Goal: Task Accomplishment & Management: Manage account settings

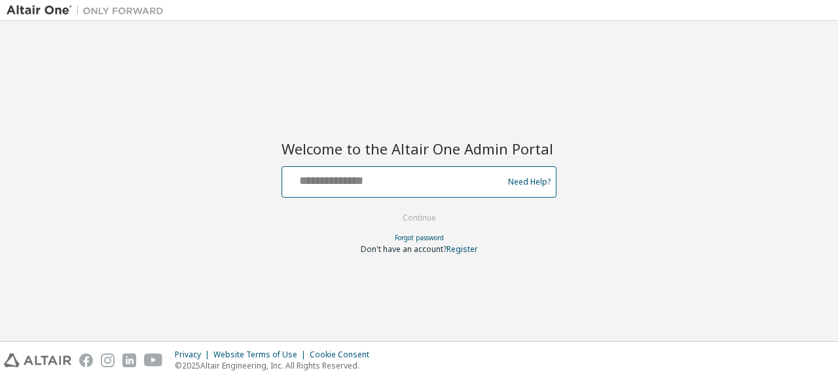
click at [364, 181] on input "text" at bounding box center [394, 179] width 214 height 19
type input "**********"
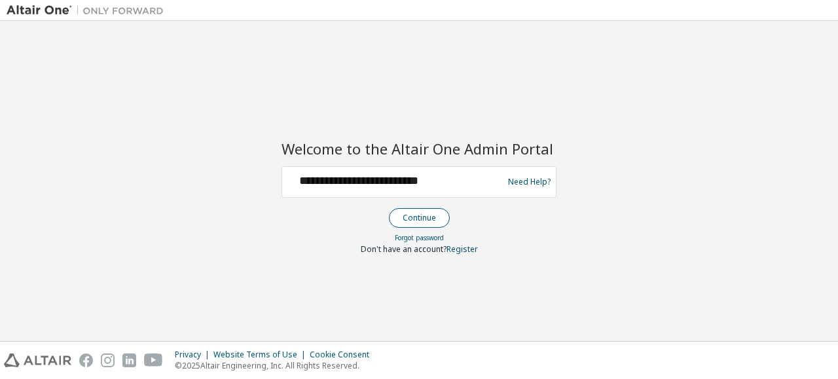
click at [424, 219] on button "Continue" at bounding box center [419, 218] width 61 height 20
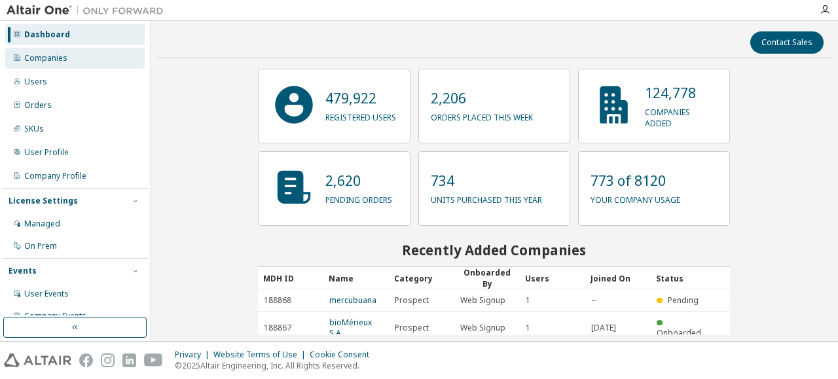
click at [113, 65] on div "Companies" at bounding box center [74, 58] width 139 height 21
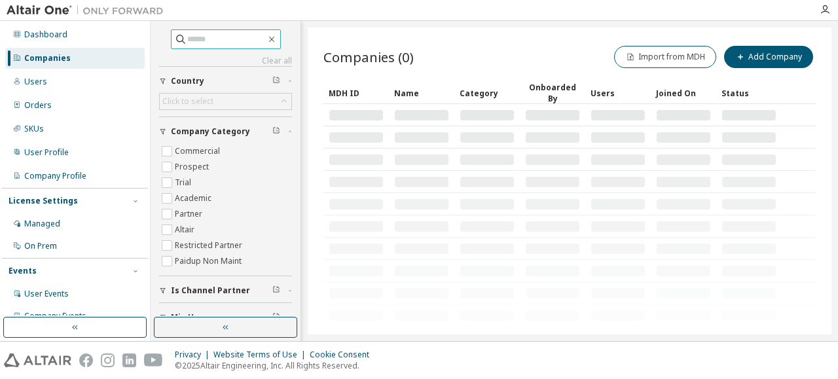
click at [209, 37] on input "text" at bounding box center [226, 39] width 79 height 13
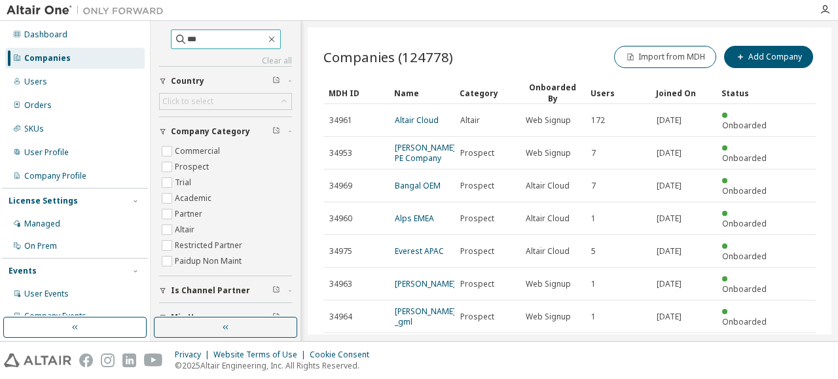
type input "***"
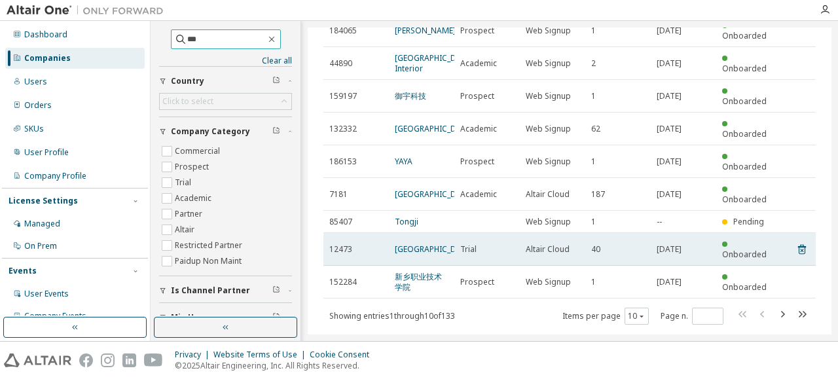
scroll to position [135, 0]
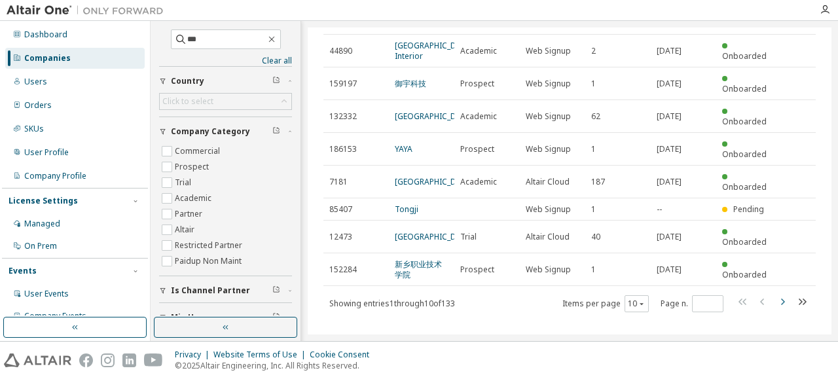
click at [775, 296] on icon "button" at bounding box center [782, 302] width 16 height 16
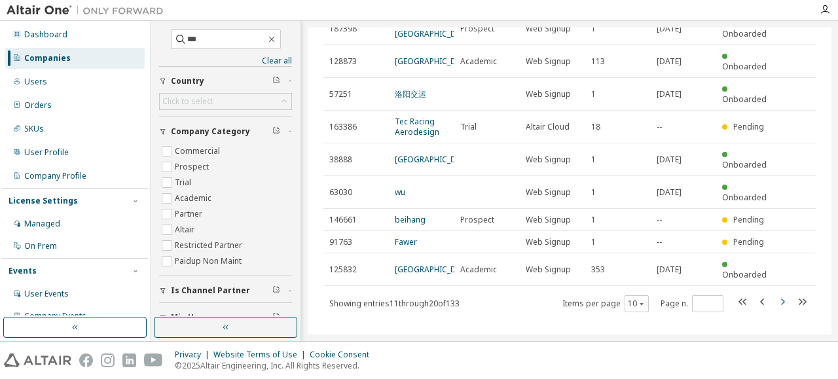
click at [775, 294] on icon "button" at bounding box center [782, 302] width 16 height 16
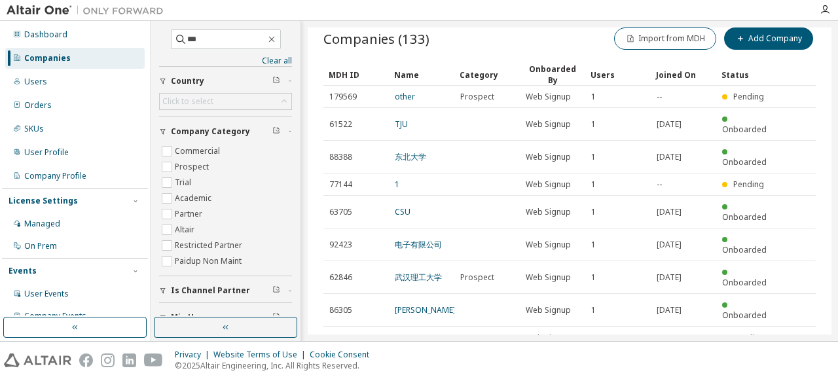
scroll to position [51, 0]
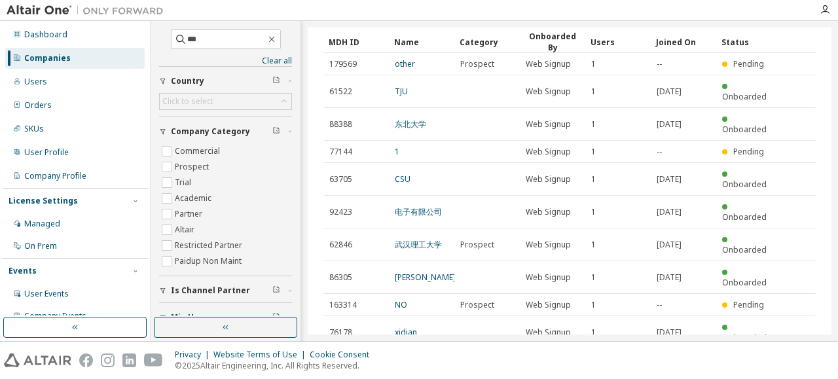
click at [777, 357] on icon "button" at bounding box center [782, 365] width 16 height 16
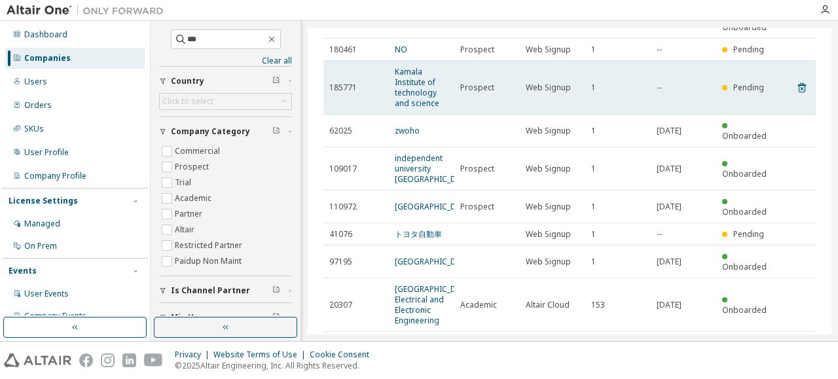
scroll to position [198, 0]
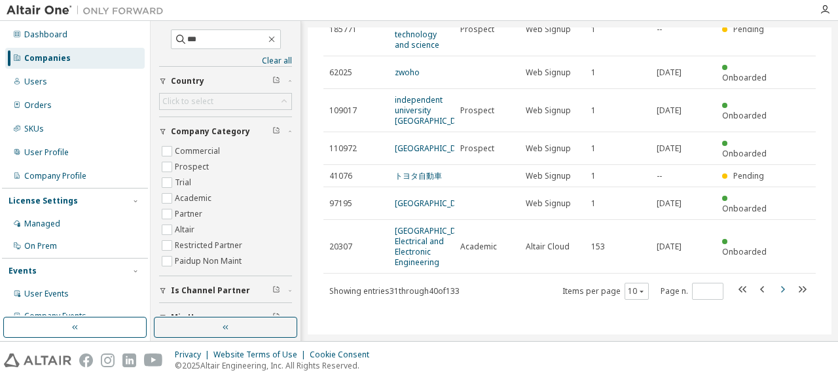
click at [781, 291] on icon "button" at bounding box center [783, 289] width 4 height 7
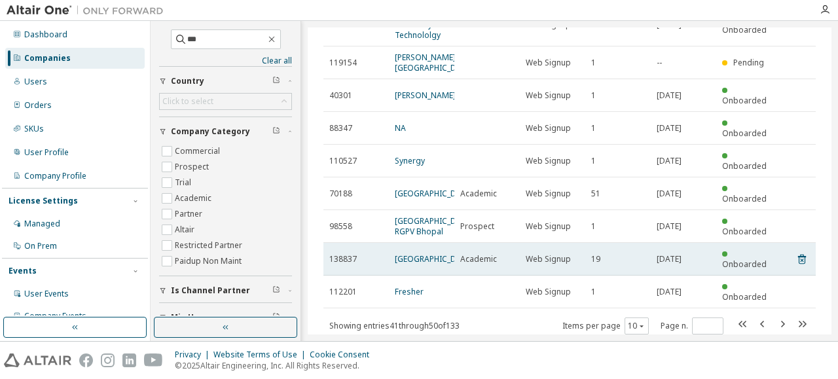
scroll to position [135, 0]
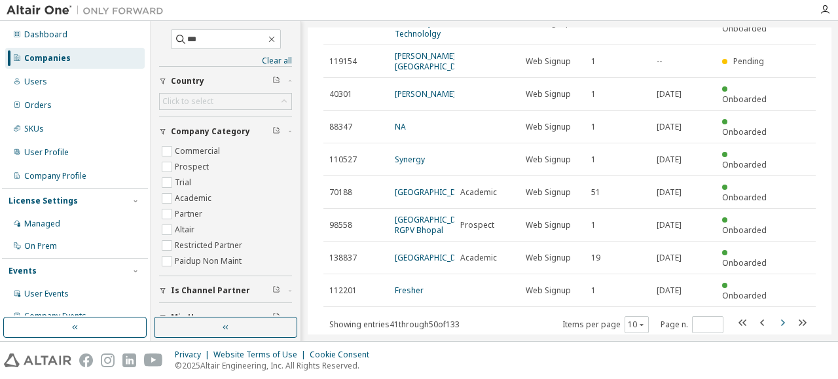
click at [778, 315] on icon "button" at bounding box center [782, 323] width 16 height 16
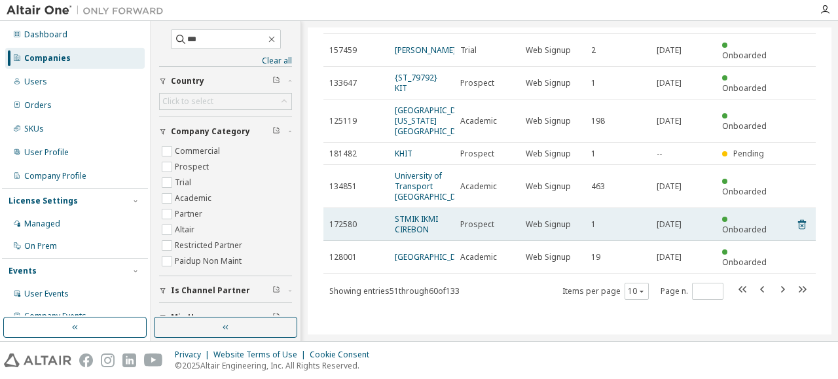
scroll to position [229, 0]
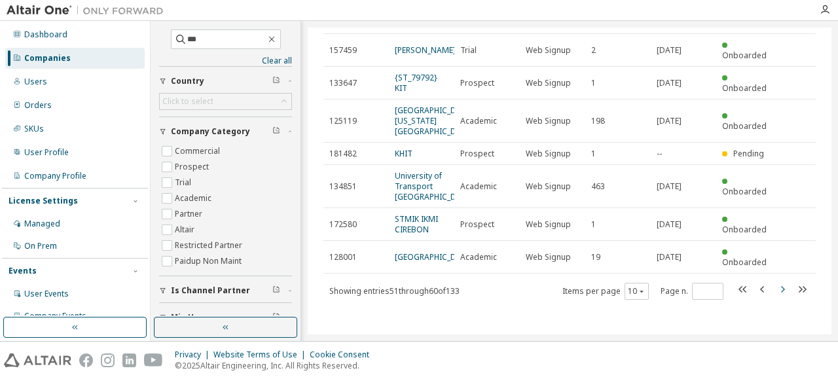
click at [778, 287] on icon "button" at bounding box center [782, 289] width 16 height 16
type input "*"
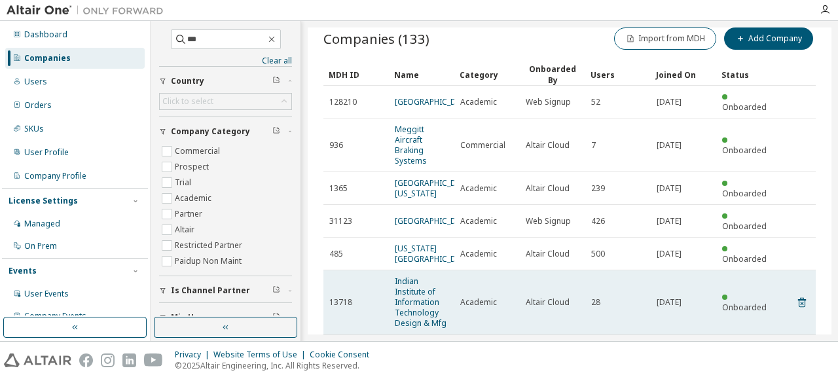
scroll to position [0, 0]
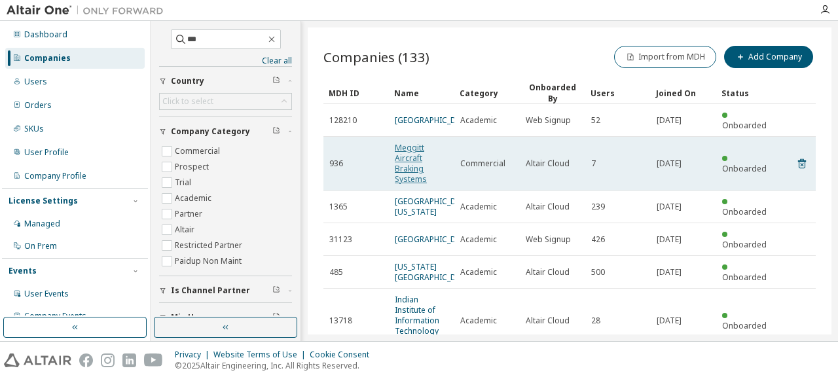
click at [417, 148] on link "Meggitt Aircraft Braking Systems" at bounding box center [411, 163] width 32 height 43
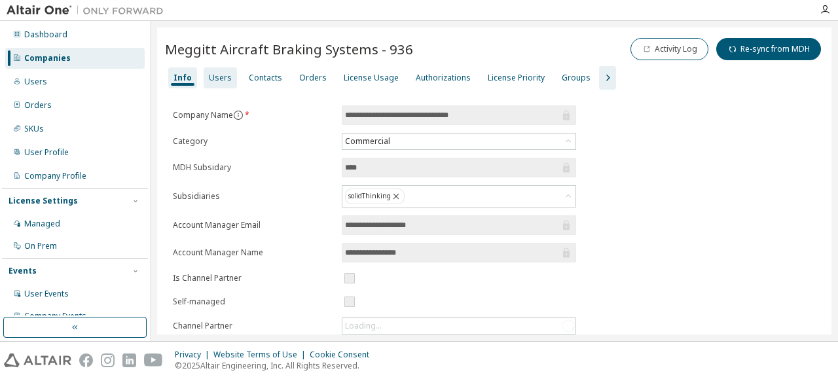
click at [217, 81] on div "Users" at bounding box center [220, 78] width 23 height 10
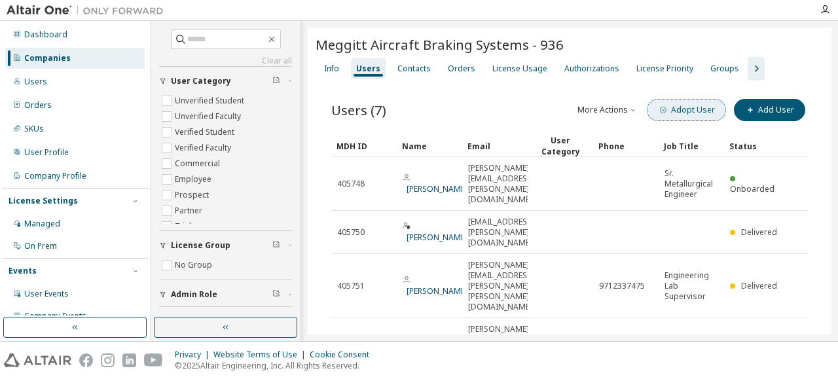
click at [685, 111] on button "Adopt User" at bounding box center [686, 110] width 79 height 22
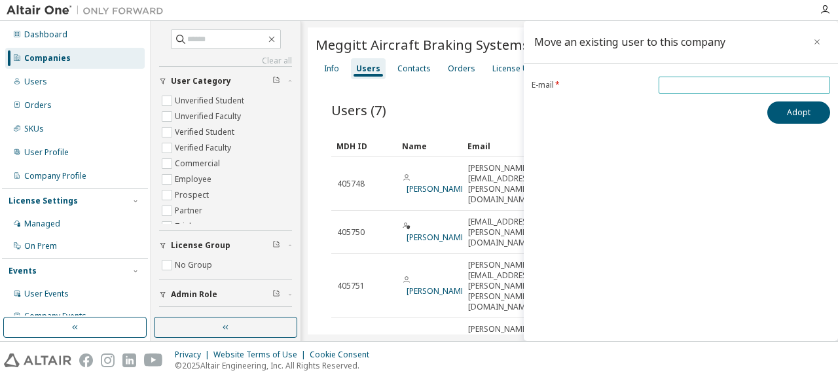
click at [679, 87] on input "email" at bounding box center [744, 85] width 165 height 10
paste input "**********"
type input "**********"
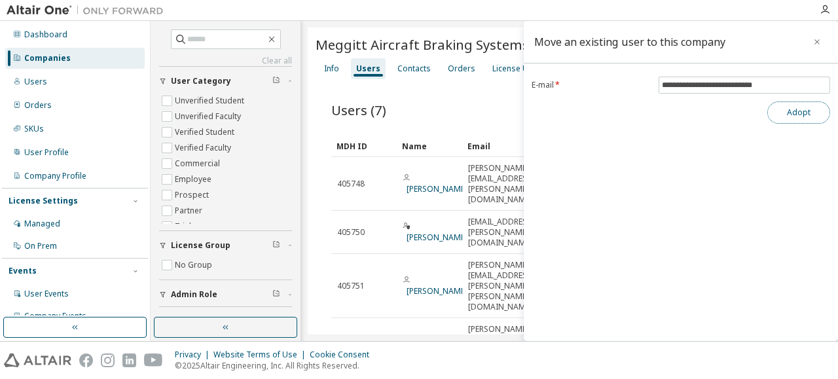
click at [805, 112] on button "Adopt" at bounding box center [798, 112] width 63 height 22
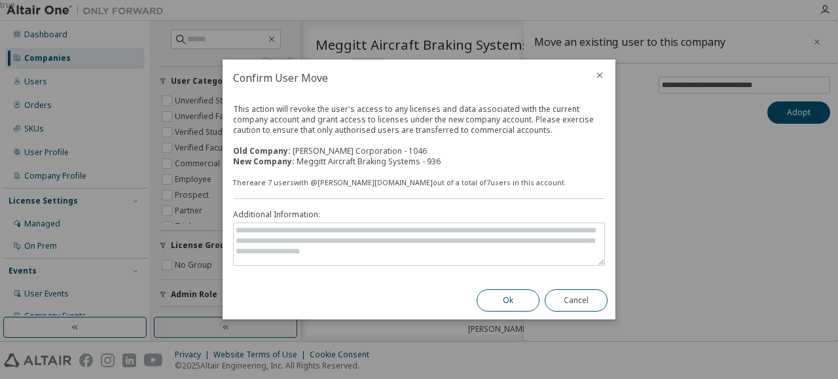
click at [514, 300] on button "Ok" at bounding box center [507, 300] width 63 height 22
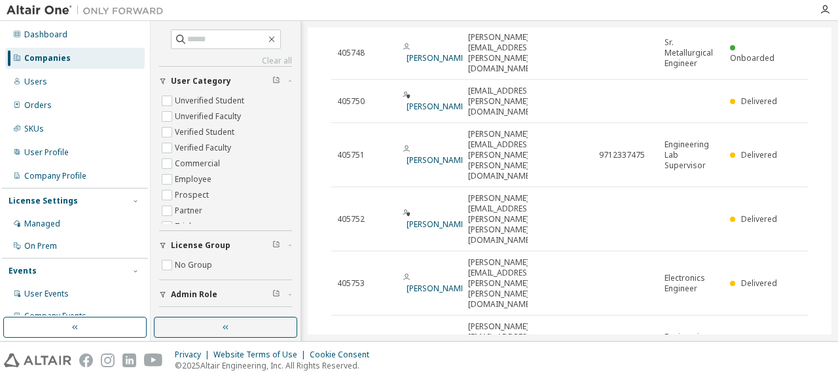
scroll to position [171, 0]
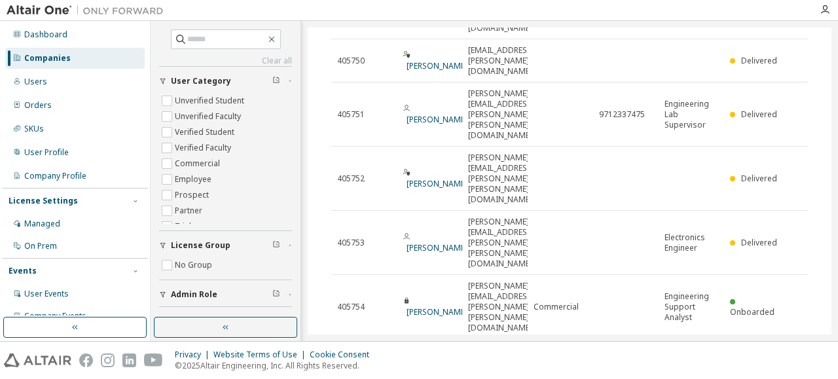
drag, startPoint x: 474, startPoint y: 251, endPoint x: 579, endPoint y: 249, distance: 104.7
drag, startPoint x: 463, startPoint y: 251, endPoint x: 593, endPoint y: 256, distance: 129.7
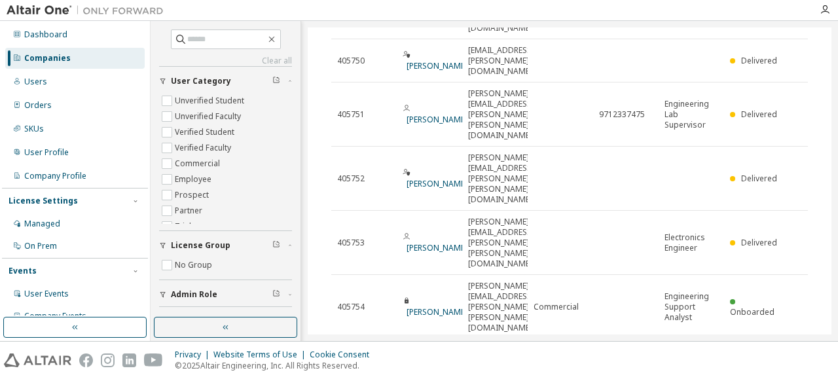
click at [658, 325] on div "Users (8) More Actions Import From CSV Export To CSV Adopt User Add User Clear …" at bounding box center [569, 218] width 508 height 619
